Goal: Information Seeking & Learning: Learn about a topic

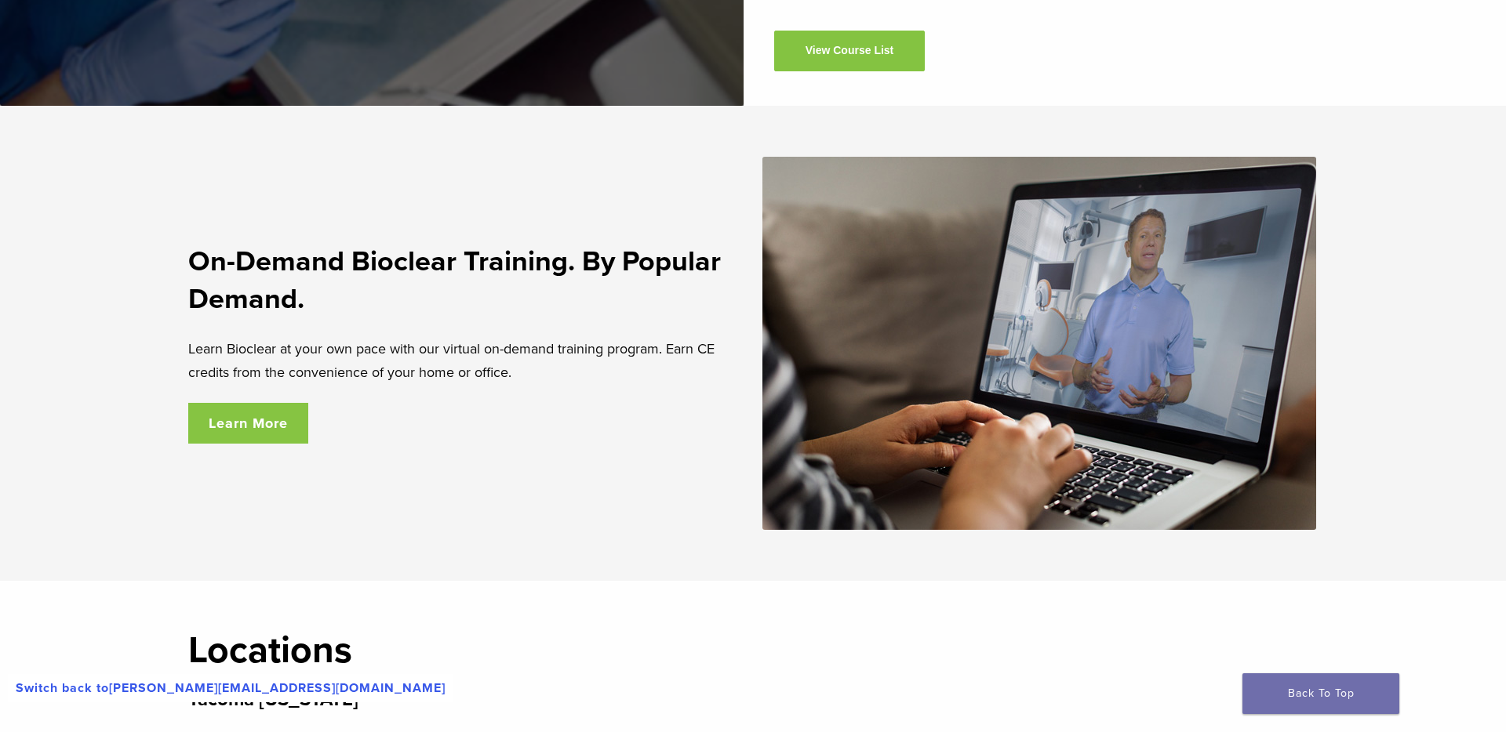
scroll to position [2626, 0]
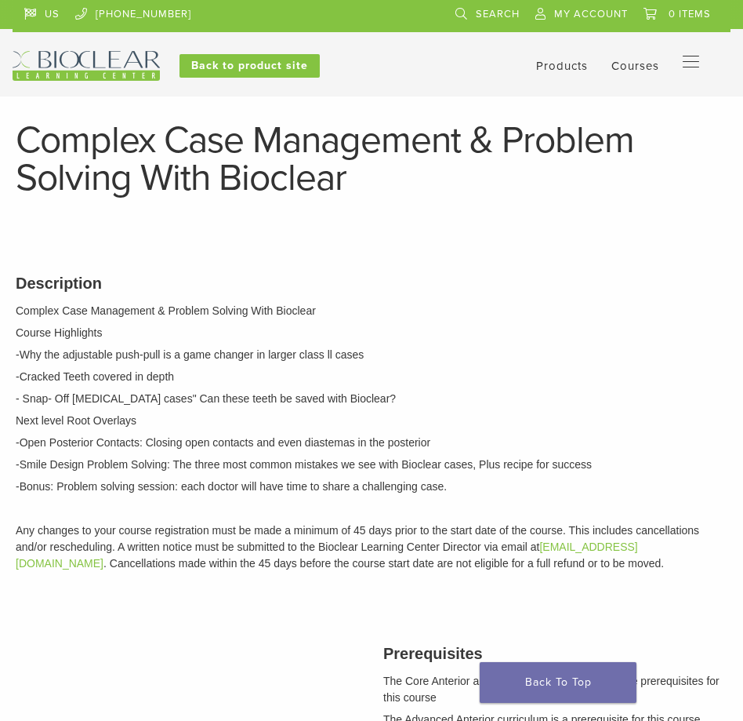
scroll to position [704, 0]
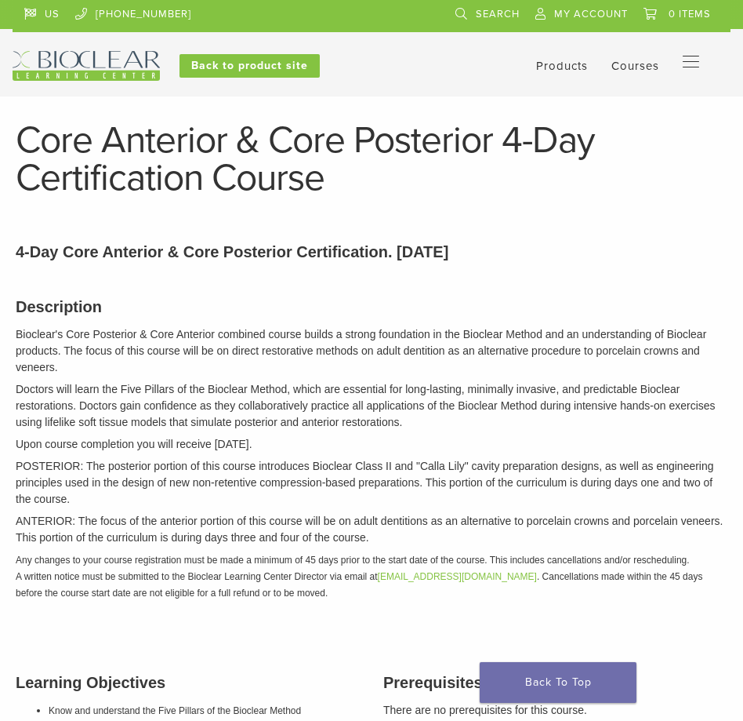
scroll to position [1481, 0]
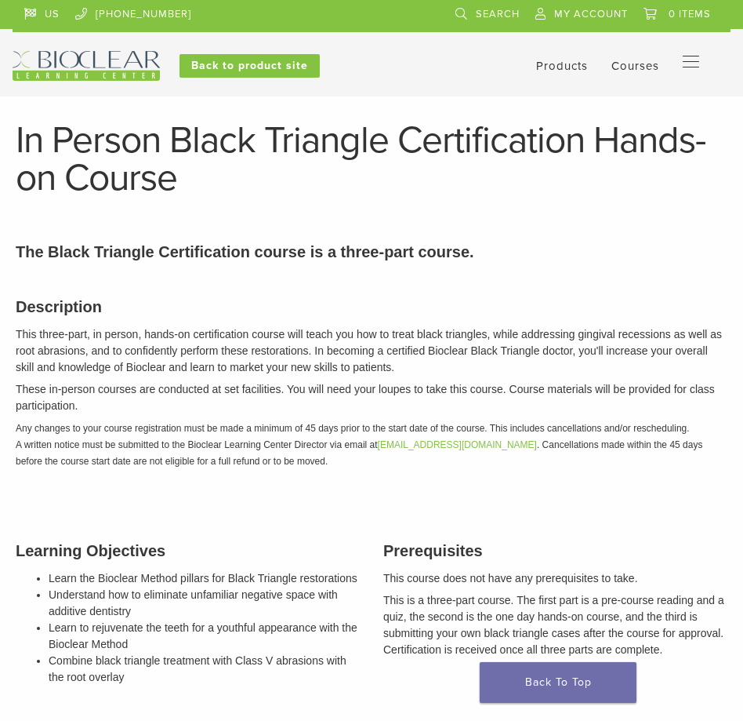
scroll to position [1102, 0]
